Goal: Task Accomplishment & Management: Use online tool/utility

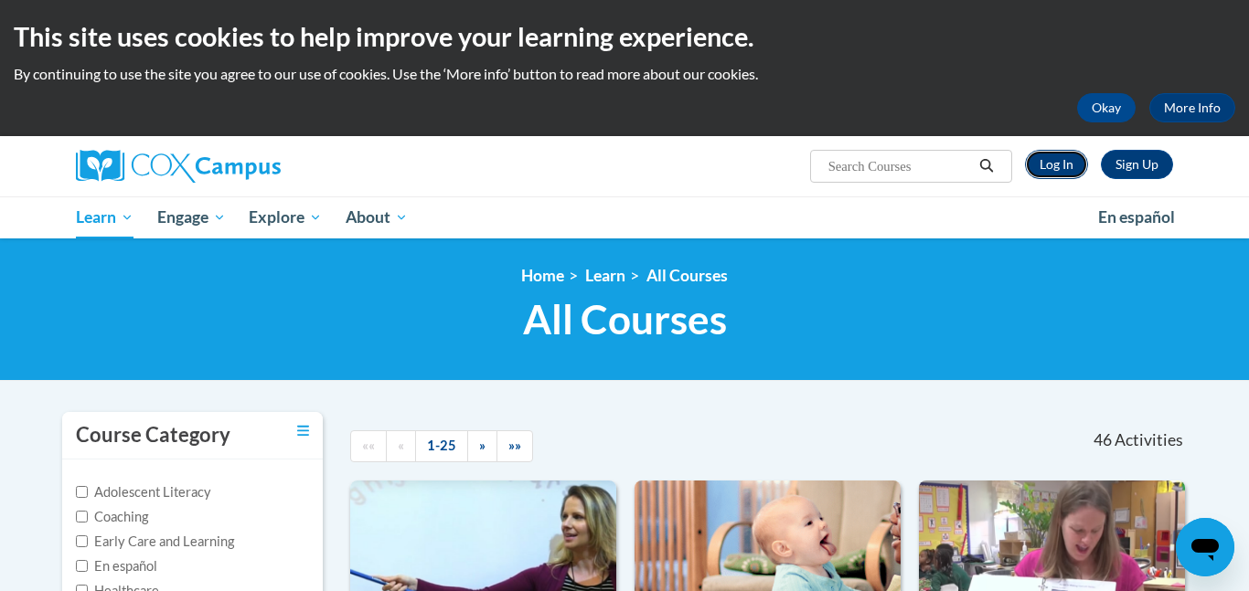
click at [1072, 176] on link "Log In" at bounding box center [1056, 164] width 63 height 29
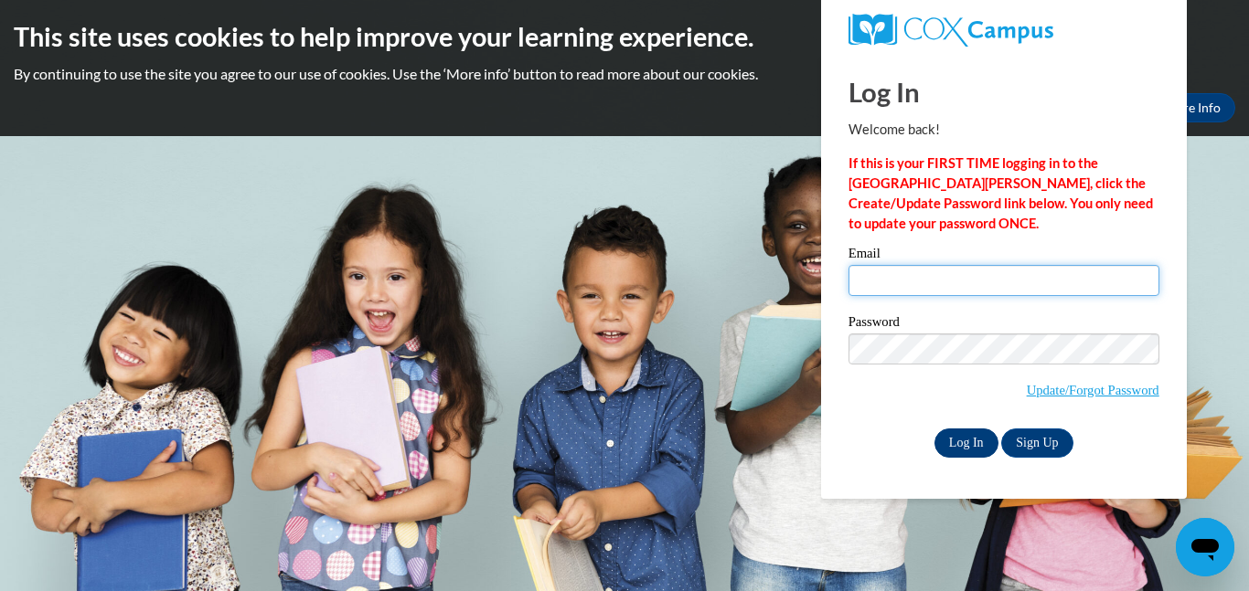
type input "jmccreery@jgsc.k12.in.us"
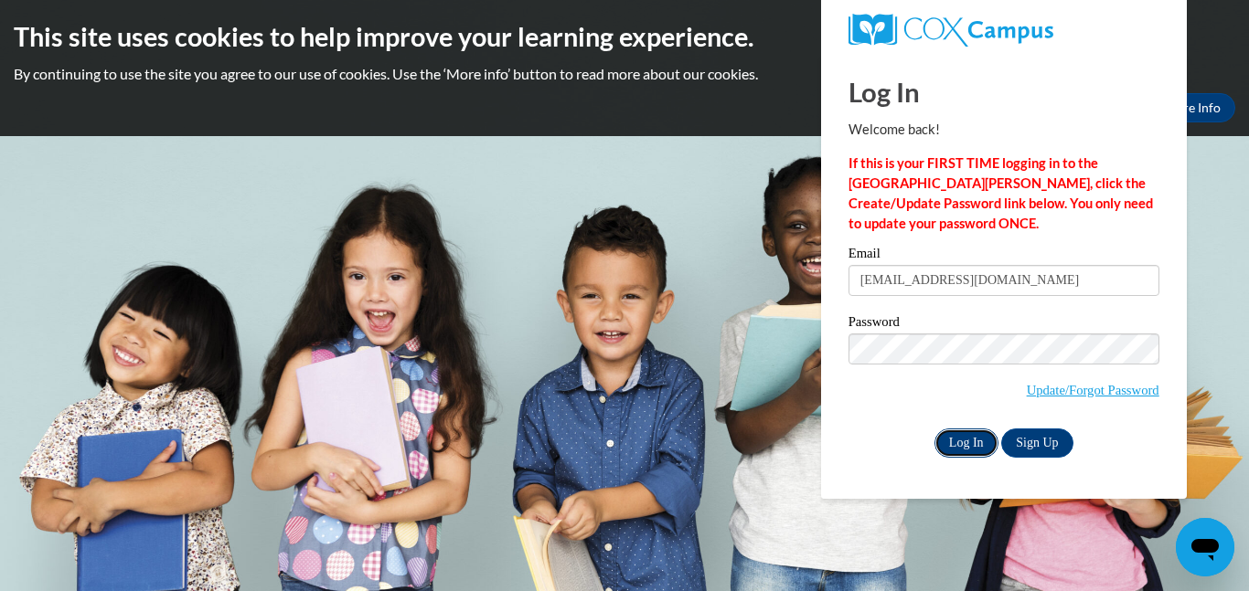
click at [968, 436] on input "Log In" at bounding box center [966, 443] width 64 height 29
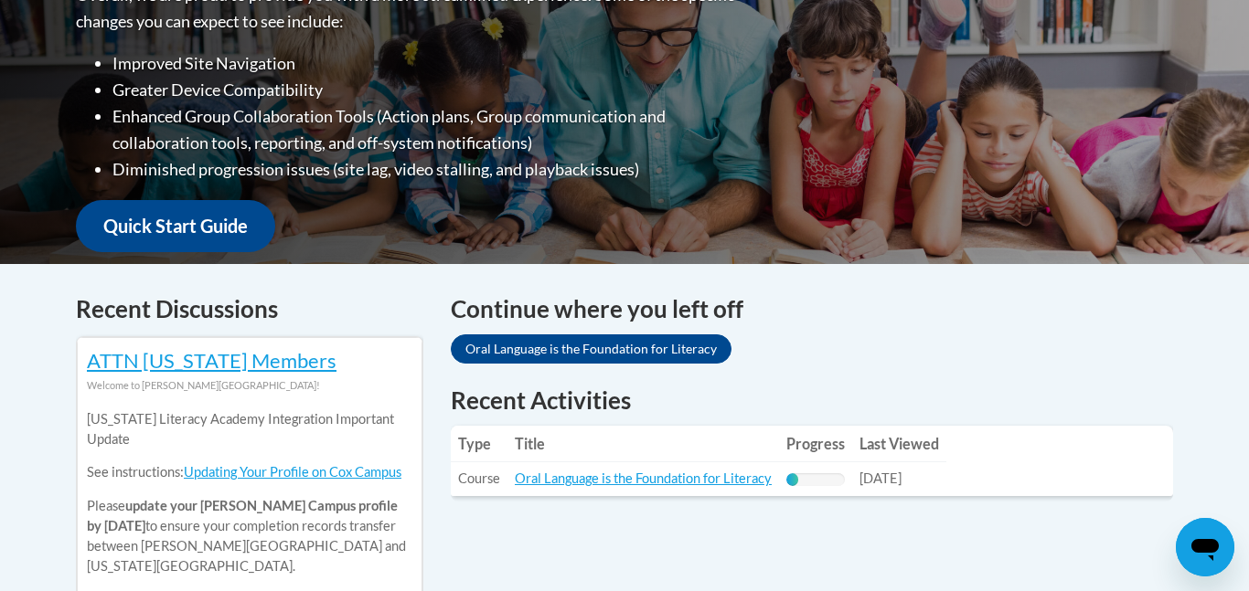
scroll to position [516, 0]
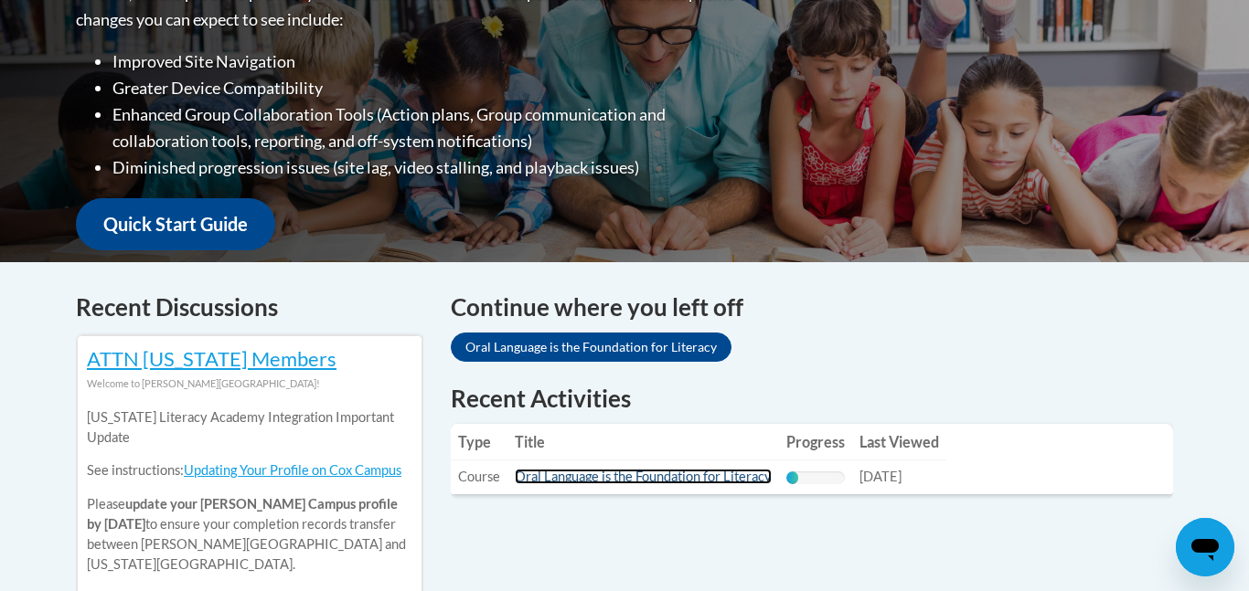
click at [743, 475] on link "Oral Language is the Foundation for Literacy" at bounding box center [643, 477] width 257 height 16
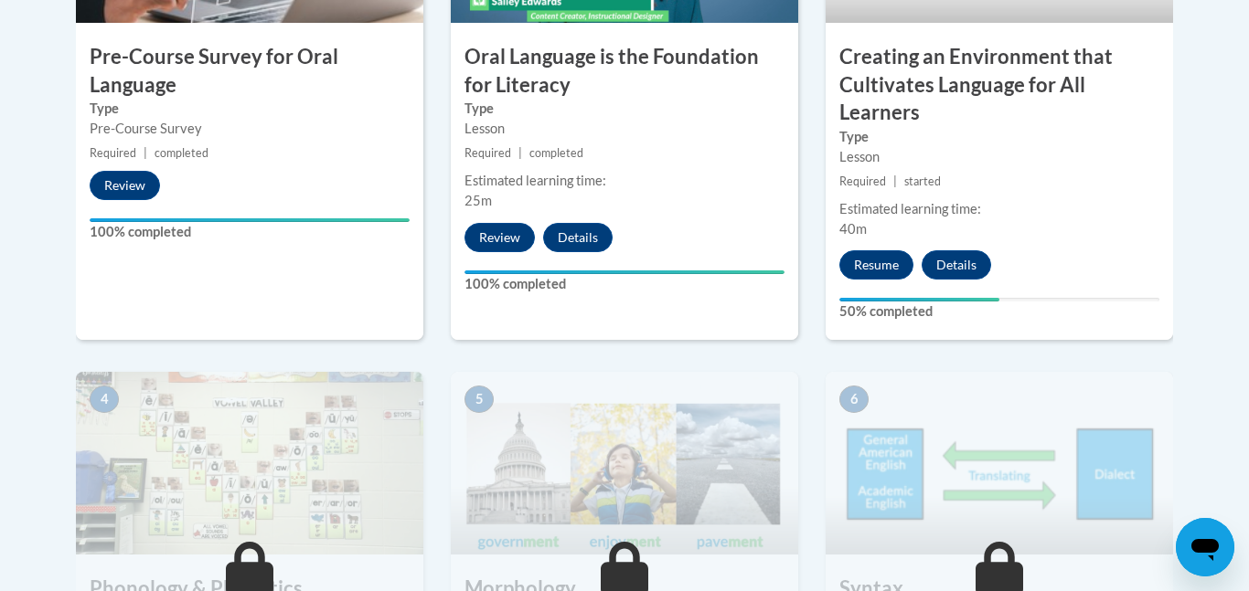
scroll to position [777, 0]
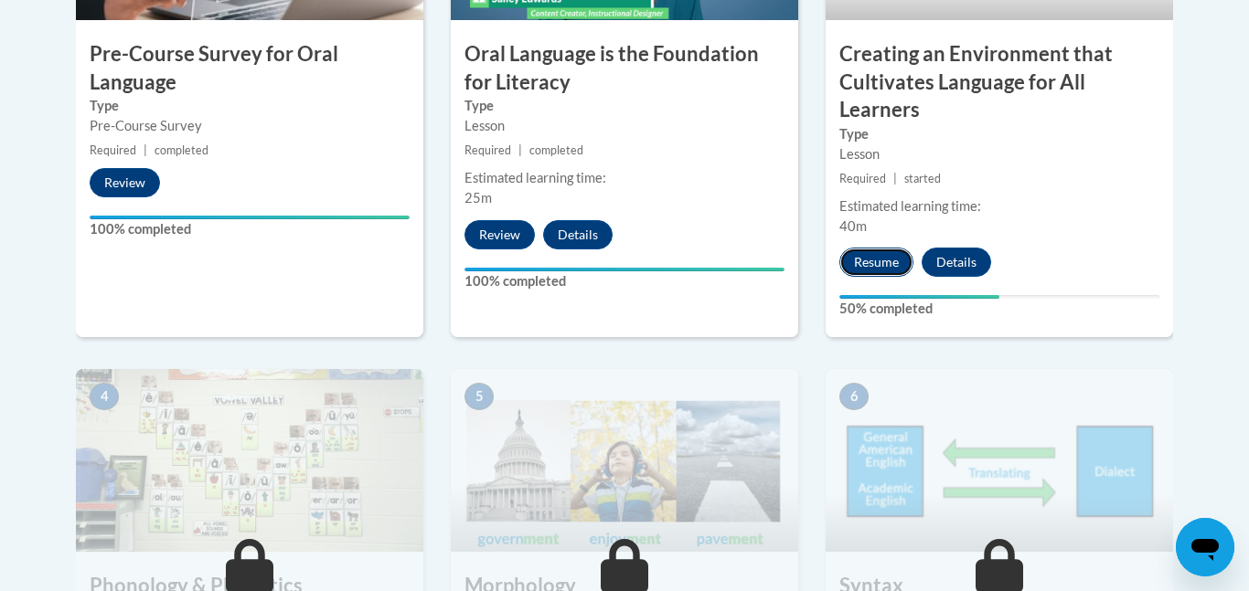
click at [875, 259] on button "Resume" at bounding box center [876, 262] width 74 height 29
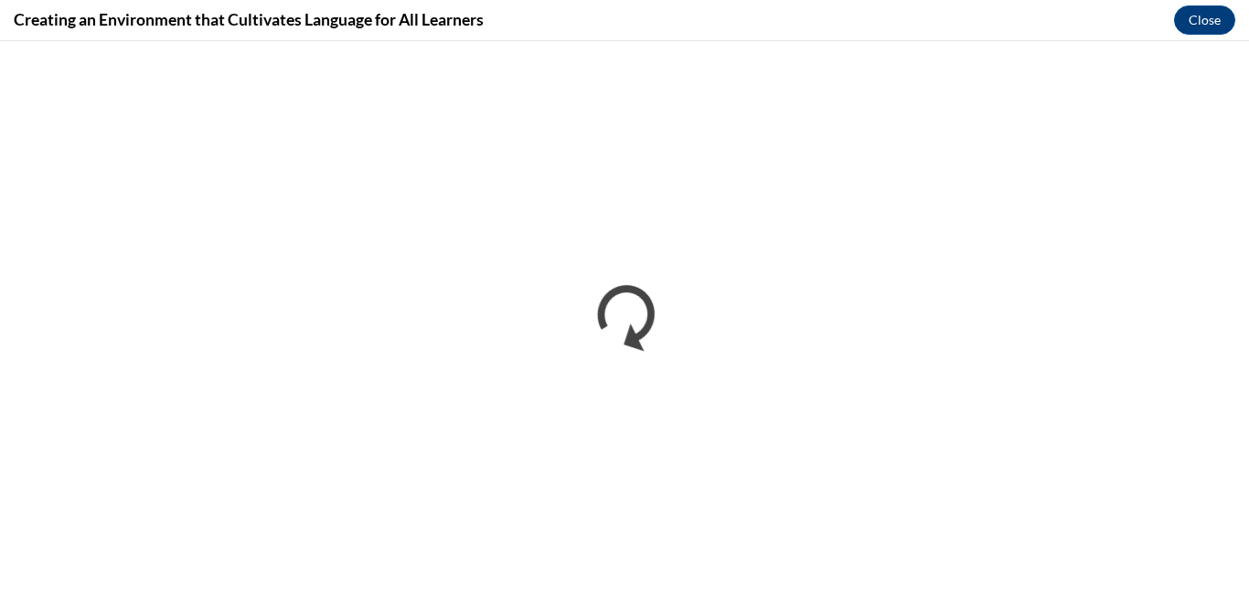
scroll to position [0, 0]
